Goal: Task Accomplishment & Management: Manage account settings

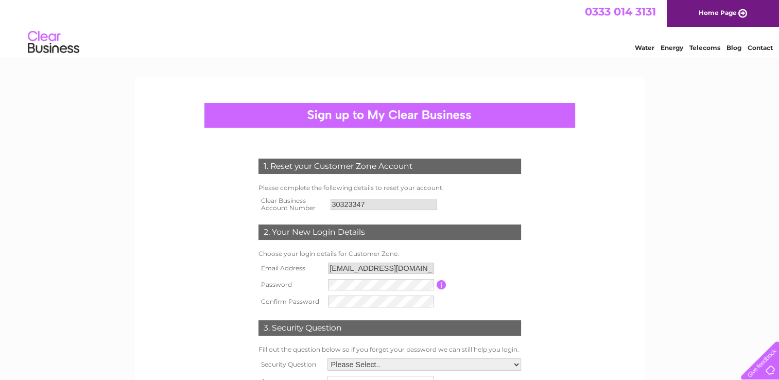
click at [741, 11] on link "Home Page" at bounding box center [723, 13] width 112 height 27
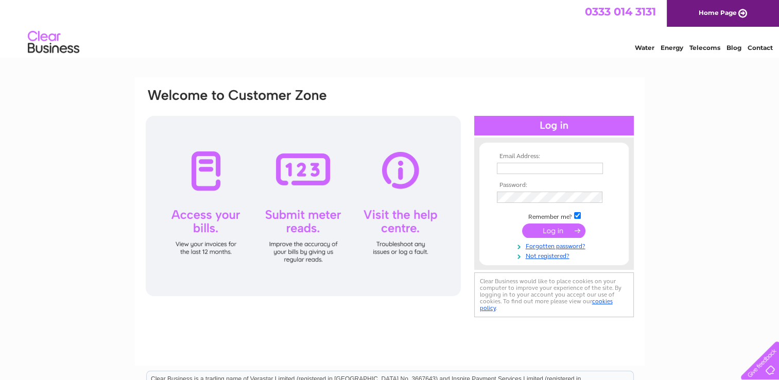
type input "[EMAIL_ADDRESS][DOMAIN_NAME]"
click at [543, 228] on input "submit" at bounding box center [553, 230] width 63 height 14
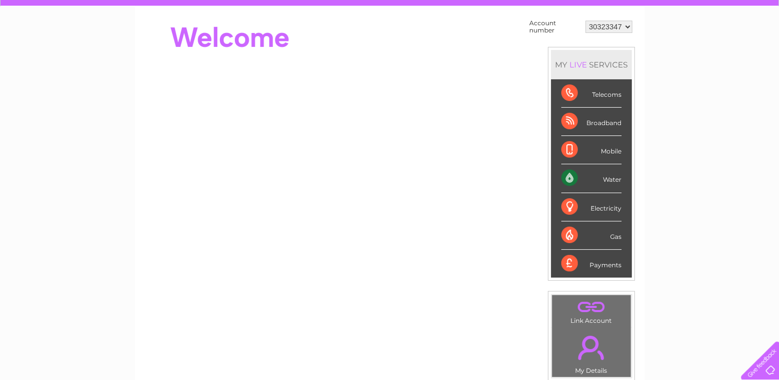
scroll to position [92, 0]
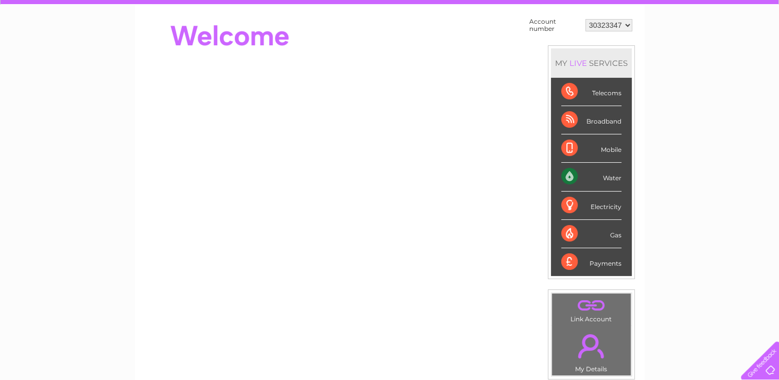
click at [594, 355] on link "." at bounding box center [591, 346] width 74 height 36
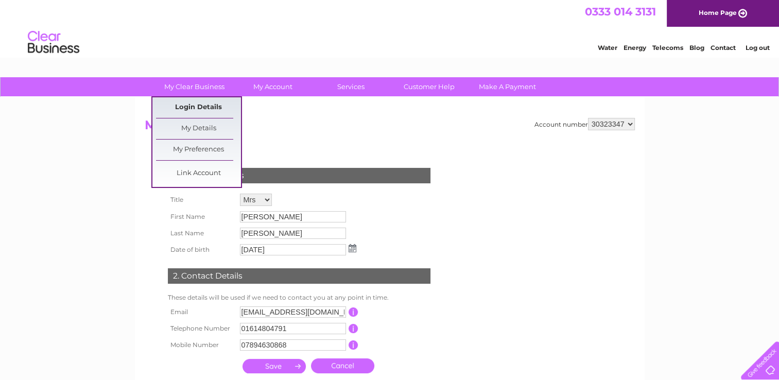
click at [194, 112] on link "Login Details" at bounding box center [198, 107] width 85 height 21
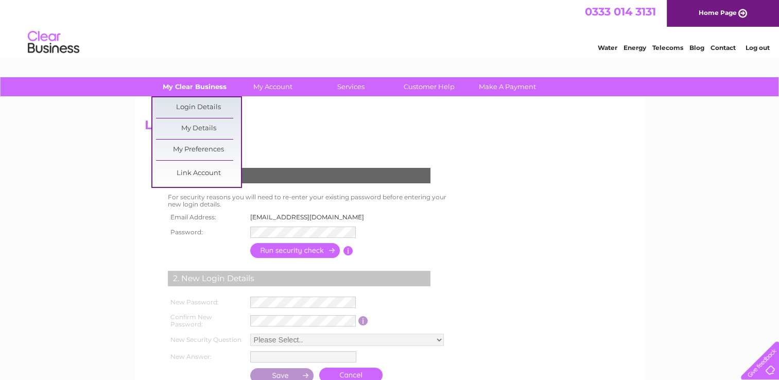
click at [198, 90] on link "My Clear Business" at bounding box center [194, 86] width 85 height 19
click at [196, 125] on link "My Details" at bounding box center [198, 128] width 85 height 21
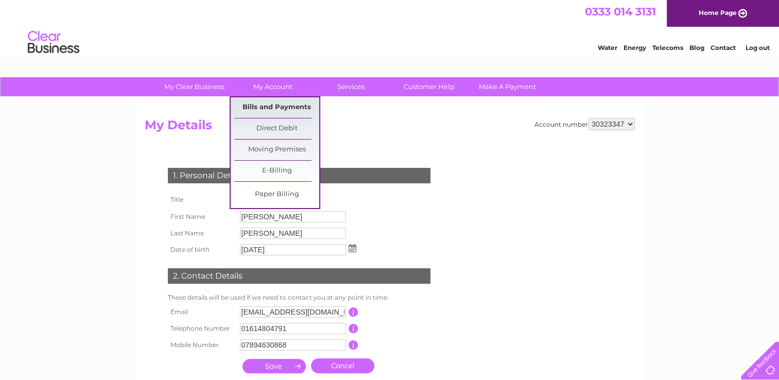
click at [273, 101] on link "Bills and Payments" at bounding box center [276, 107] width 85 height 21
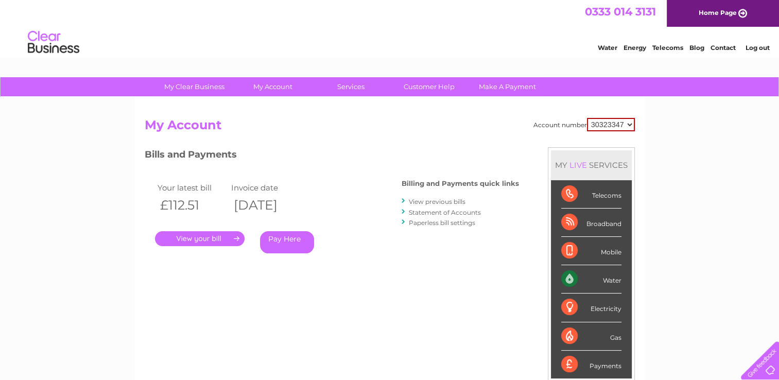
click at [193, 234] on link "." at bounding box center [200, 238] width 90 height 15
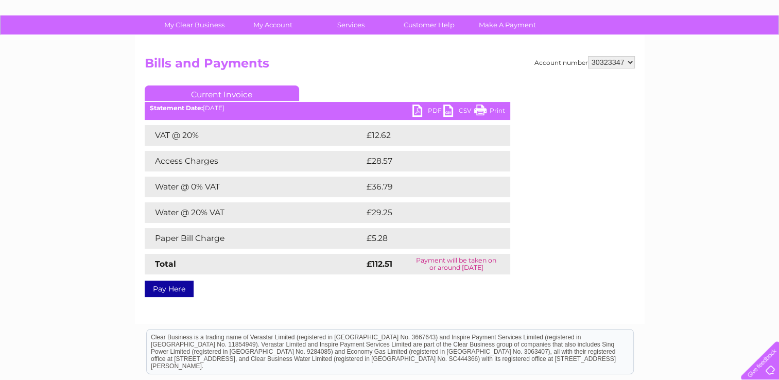
scroll to position [54, 0]
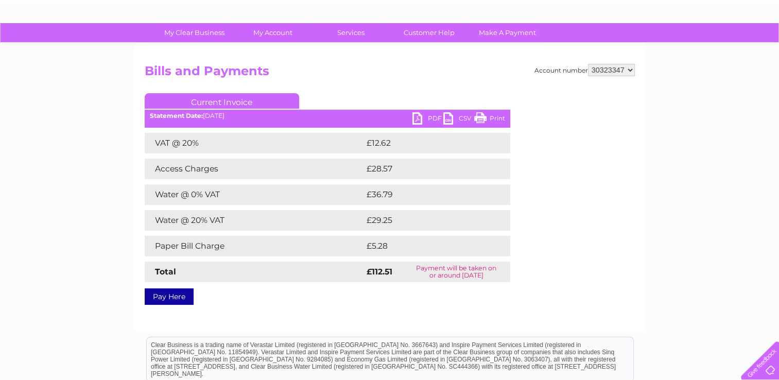
click at [427, 118] on link "PDF" at bounding box center [427, 119] width 31 height 15
